Goal: Information Seeking & Learning: Learn about a topic

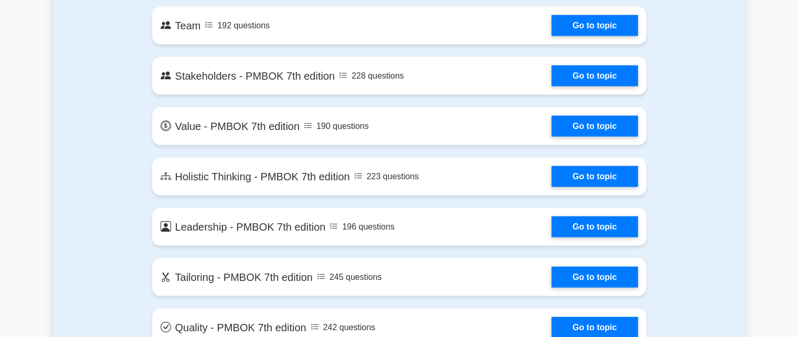
scroll to position [2152, 0]
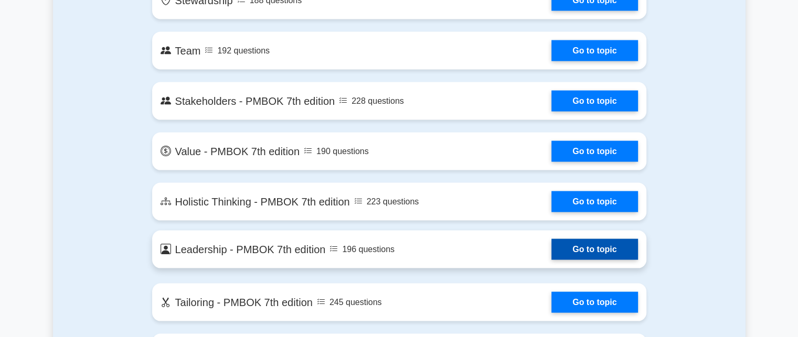
click at [588, 255] on link "Go to topic" at bounding box center [595, 249] width 86 height 21
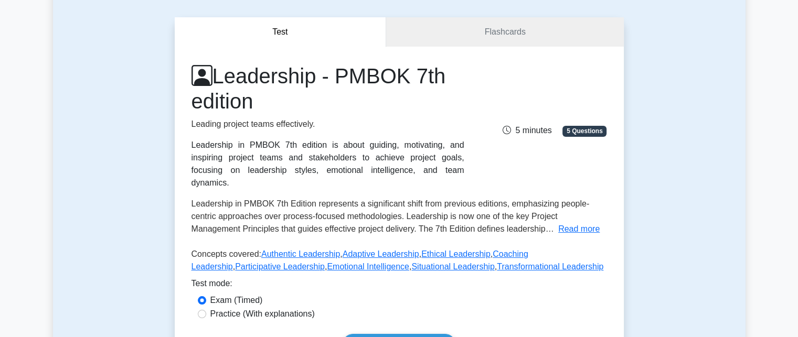
scroll to position [105, 0]
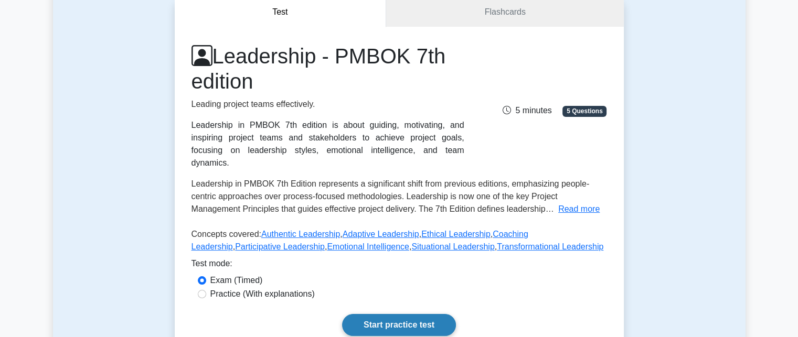
click at [409, 314] on link "Start practice test" at bounding box center [399, 325] width 114 height 22
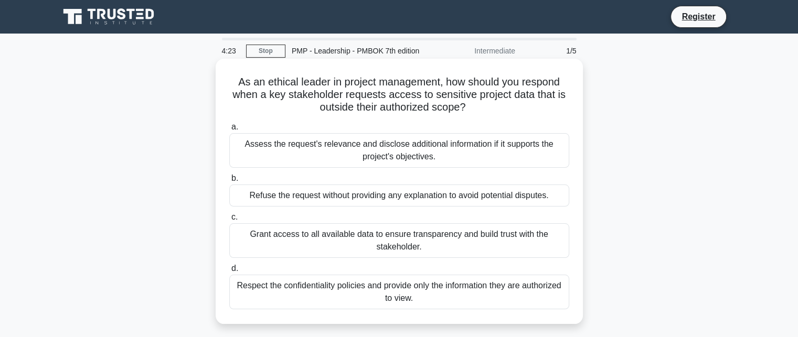
click at [407, 154] on div "Assess the request's relevance and disclose additional information if it suppor…" at bounding box center [399, 150] width 340 height 35
click at [229, 131] on input "a. Assess the request's relevance and disclose additional information if it sup…" at bounding box center [229, 127] width 0 height 7
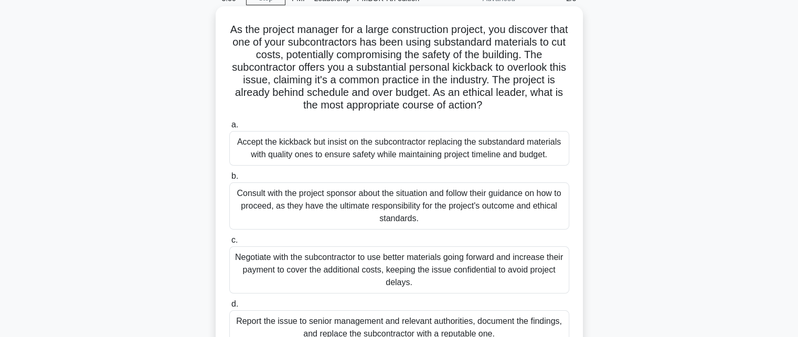
scroll to position [105, 0]
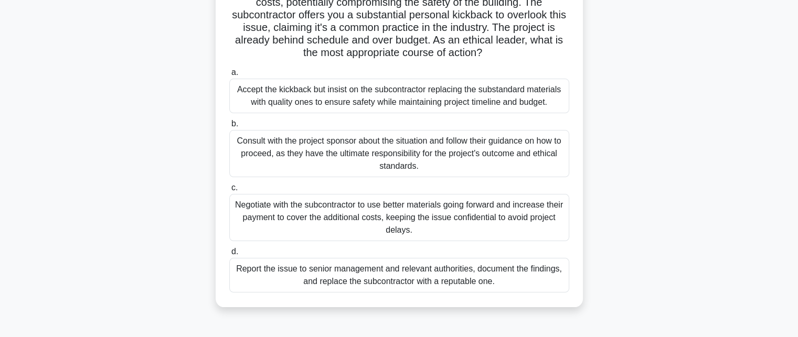
click at [414, 266] on div "Report the issue to senior management and relevant authorities, document the fi…" at bounding box center [399, 275] width 340 height 35
click at [229, 256] on input "d. Report the issue to senior management and relevant authorities, document the…" at bounding box center [229, 252] width 0 height 7
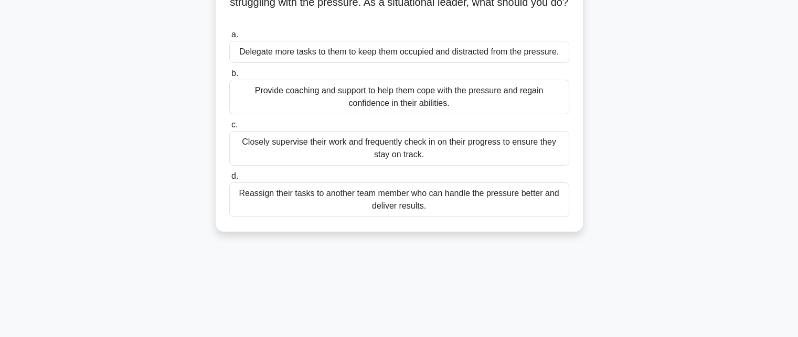
click at [397, 91] on div "Provide coaching and support to help them cope with the pressure and regain con…" at bounding box center [399, 97] width 340 height 35
click at [229, 77] on input "b. Provide coaching and support to help them cope with the pressure and regain …" at bounding box center [229, 73] width 0 height 7
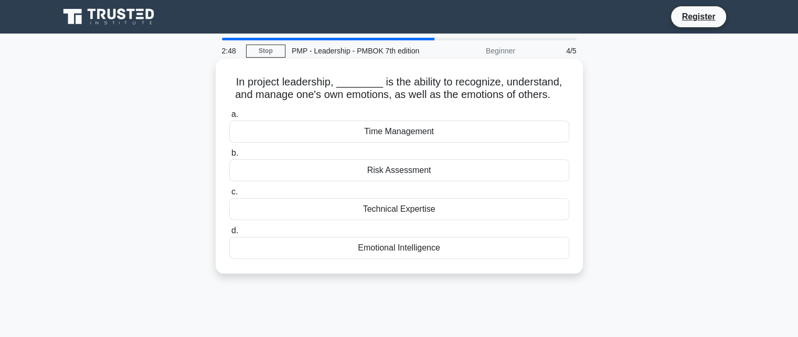
scroll to position [0, 0]
click at [406, 243] on div "Emotional Intelligence" at bounding box center [399, 248] width 340 height 22
click at [229, 235] on input "d. Emotional Intelligence" at bounding box center [229, 231] width 0 height 7
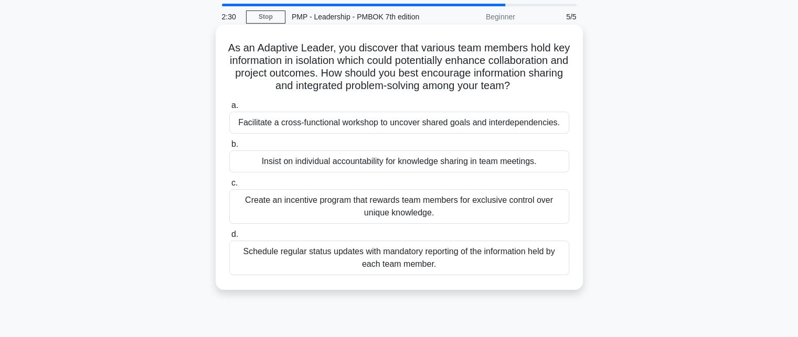
scroll to position [52, 0]
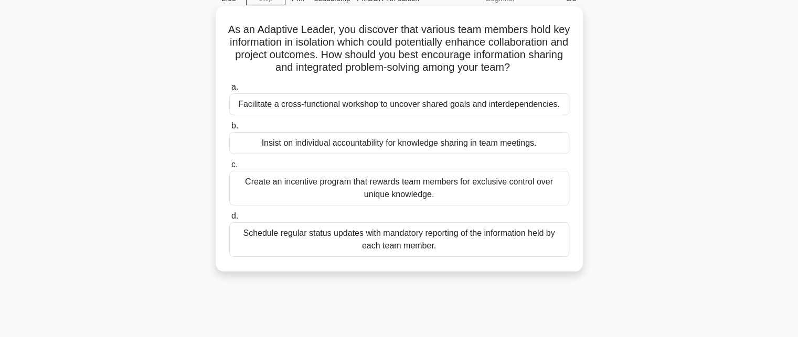
click at [427, 115] on div "Facilitate a cross-functional workshop to uncover shared goals and interdepende…" at bounding box center [399, 104] width 340 height 22
click at [229, 91] on input "a. Facilitate a cross-functional workshop to uncover shared goals and interdepe…" at bounding box center [229, 87] width 0 height 7
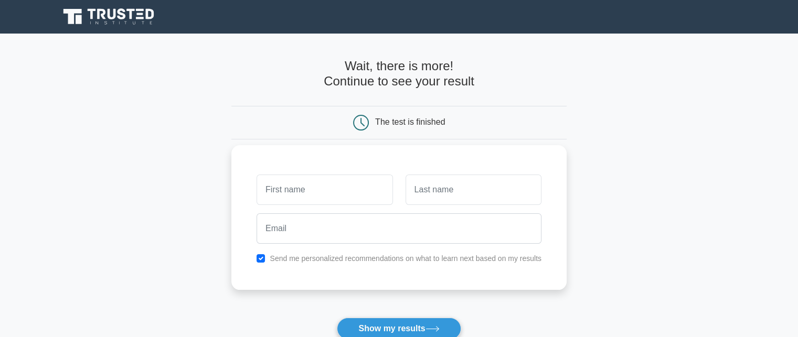
click at [316, 188] on input "text" at bounding box center [325, 190] width 136 height 30
type input "Darshani"
click at [480, 185] on input "text" at bounding box center [474, 190] width 136 height 30
type input "Joshi"
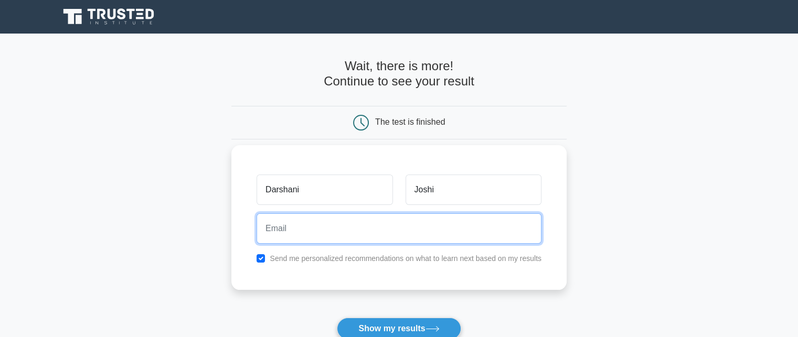
click at [443, 231] on input "email" at bounding box center [399, 229] width 285 height 30
type input "www.darshanijoshi.55@gmail.com"
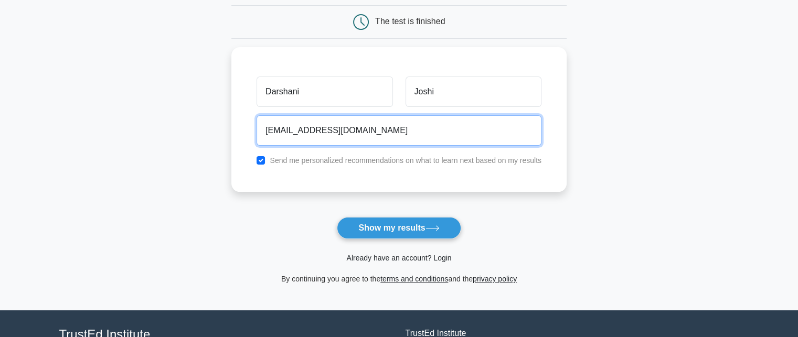
scroll to position [105, 0]
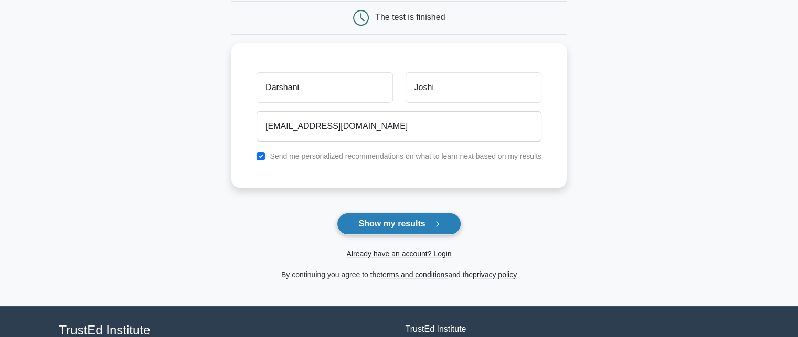
click at [426, 224] on button "Show my results" at bounding box center [399, 224] width 124 height 22
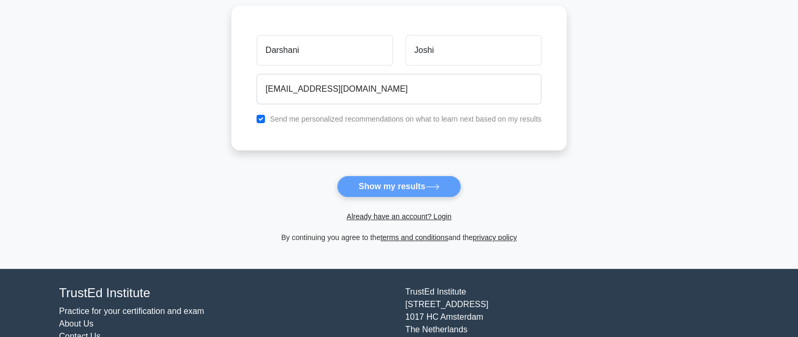
scroll to position [189, 0]
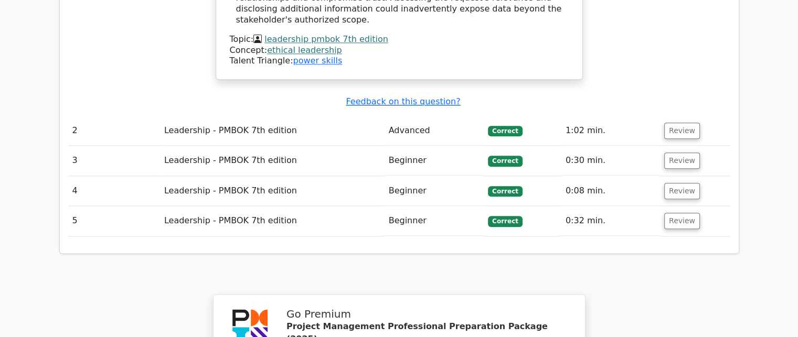
scroll to position [1259, 0]
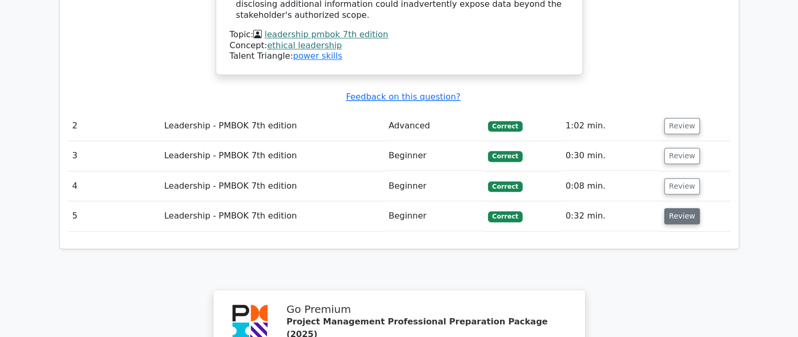
click at [679, 208] on button "Review" at bounding box center [682, 216] width 36 height 16
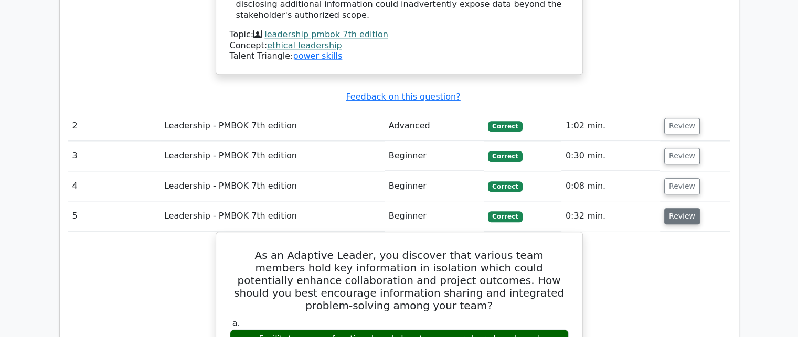
click at [679, 208] on button "Review" at bounding box center [682, 216] width 36 height 16
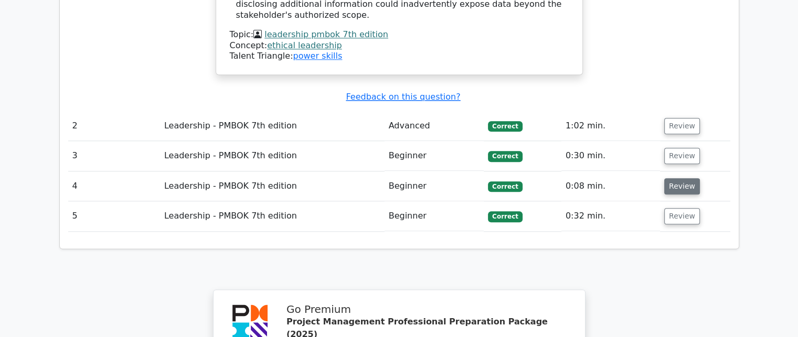
click at [677, 178] on button "Review" at bounding box center [682, 186] width 36 height 16
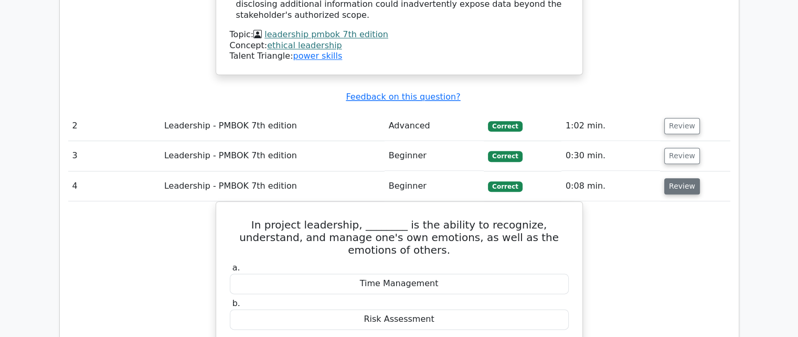
click at [677, 178] on button "Review" at bounding box center [682, 186] width 36 height 16
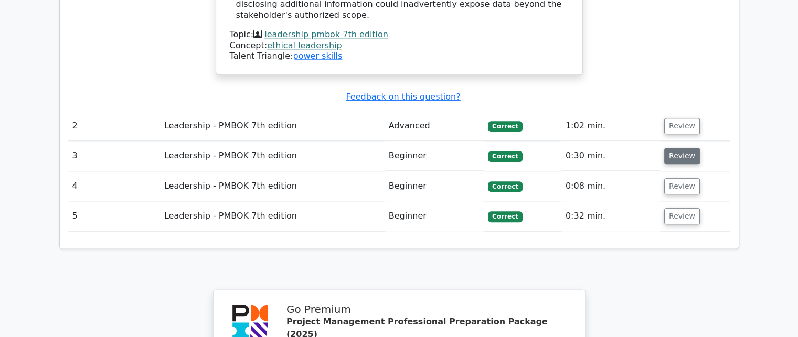
click at [676, 148] on button "Review" at bounding box center [682, 156] width 36 height 16
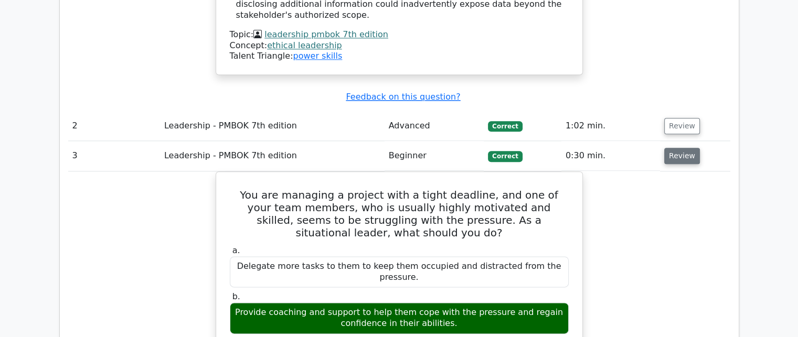
click at [676, 148] on button "Review" at bounding box center [682, 156] width 36 height 16
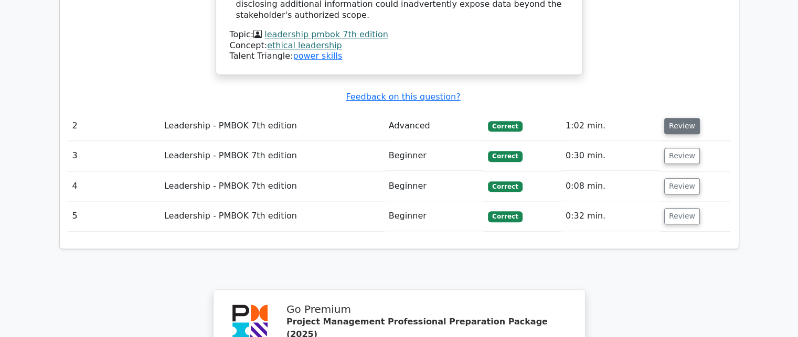
click at [674, 118] on button "Review" at bounding box center [682, 126] width 36 height 16
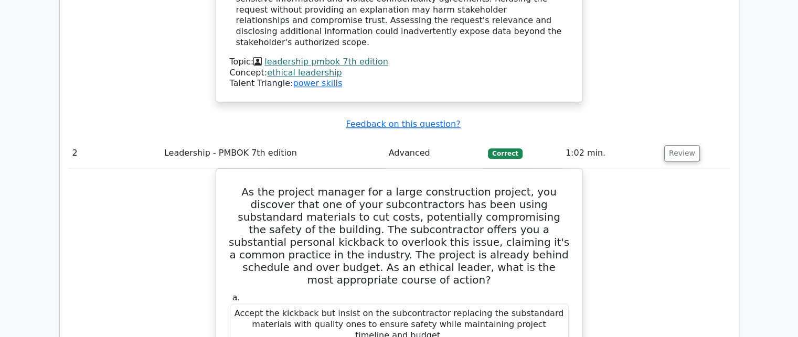
scroll to position [1207, 0]
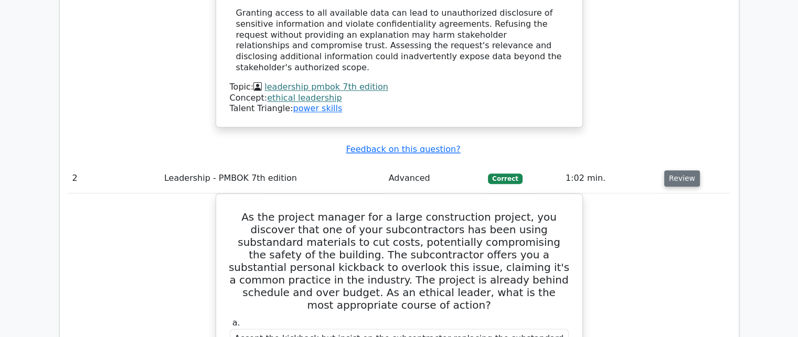
click at [673, 171] on button "Review" at bounding box center [682, 179] width 36 height 16
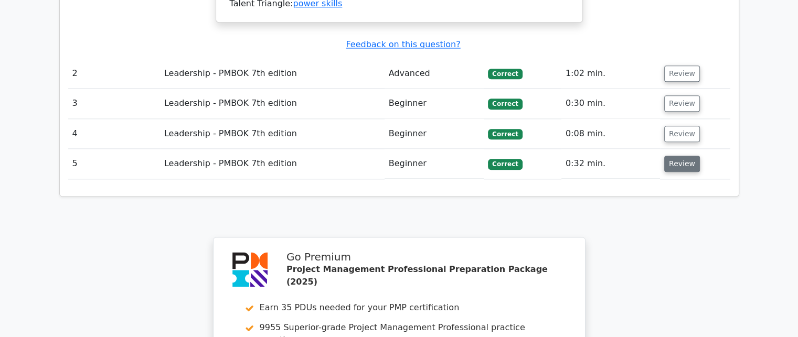
scroll to position [1259, 0]
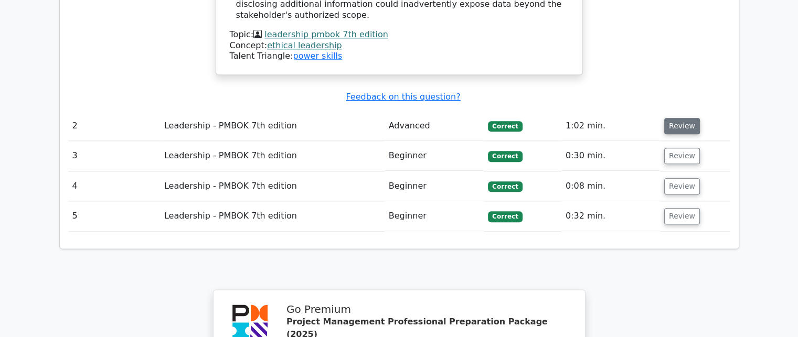
click at [678, 118] on button "Review" at bounding box center [682, 126] width 36 height 16
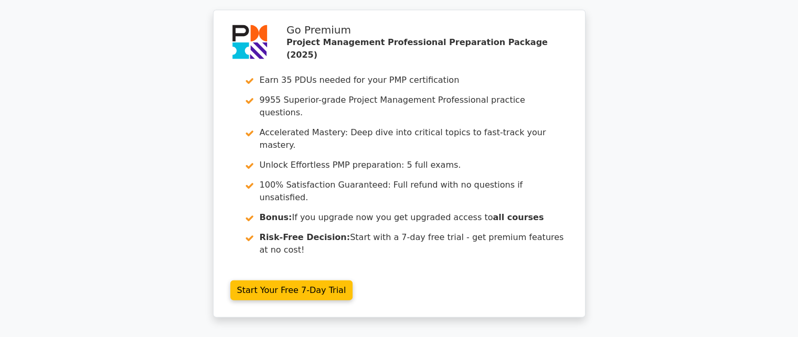
scroll to position [2348, 0]
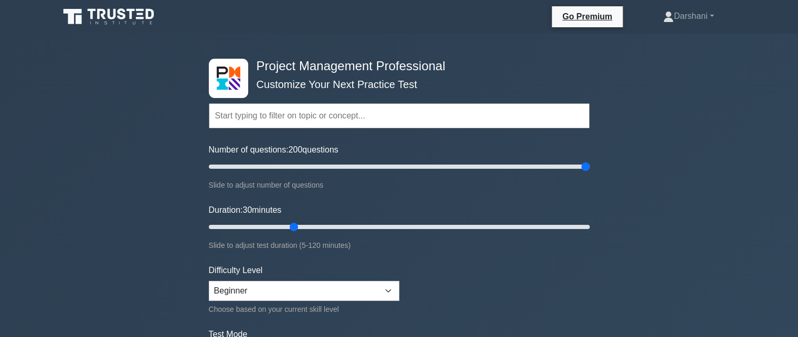
drag, startPoint x: 248, startPoint y: 168, endPoint x: 581, endPoint y: 162, distance: 333.8
type input "200"
click at [581, 162] on input "Number of questions: 200 questions" at bounding box center [399, 167] width 381 height 13
drag, startPoint x: 293, startPoint y: 224, endPoint x: 622, endPoint y: 221, distance: 329.6
type input "120"
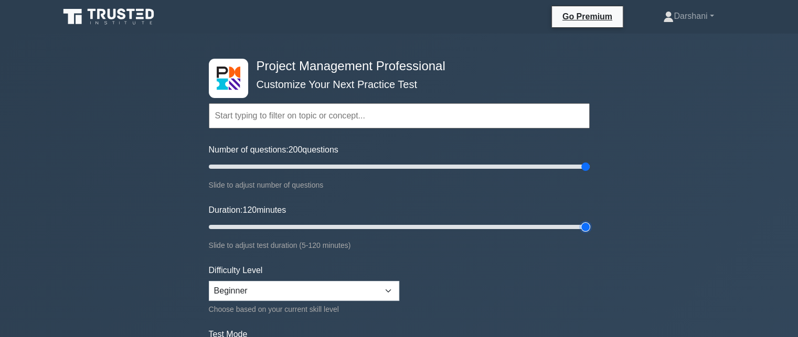
click at [590, 221] on input "Duration: 120 minutes" at bounding box center [399, 227] width 381 height 13
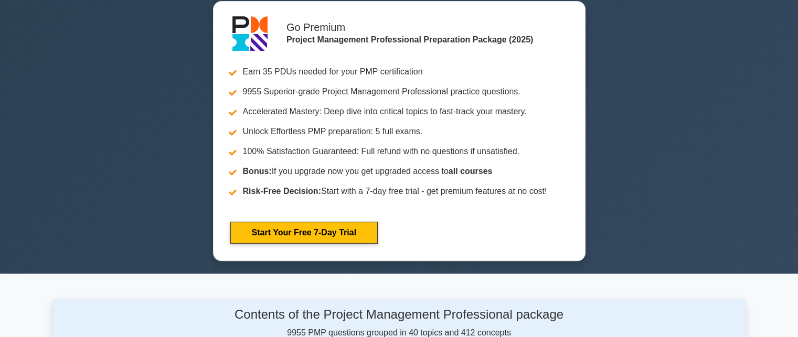
scroll to position [210, 0]
